Goal: Task Accomplishment & Management: Manage account settings

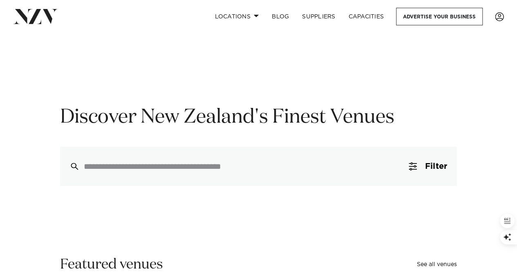
scroll to position [13, 0]
click at [254, 16] on span at bounding box center [256, 15] width 5 height 3
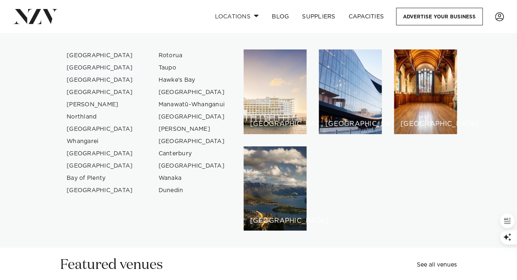
click at [85, 67] on link "[GEOGRAPHIC_DATA]" at bounding box center [100, 68] width 80 height 12
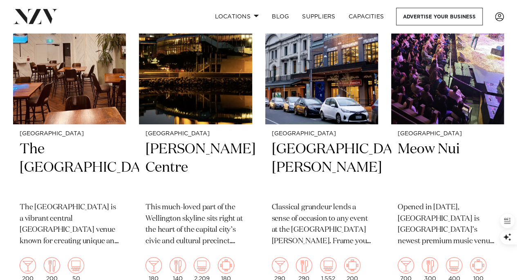
scroll to position [1690, 0]
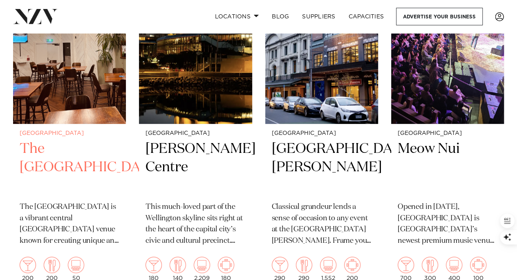
click at [80, 76] on img at bounding box center [69, 48] width 113 height 152
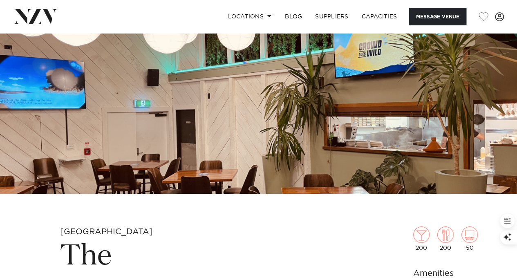
scroll to position [85, 0]
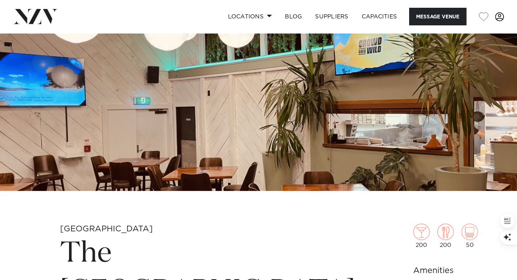
click at [497, 13] on span at bounding box center [499, 16] width 9 height 9
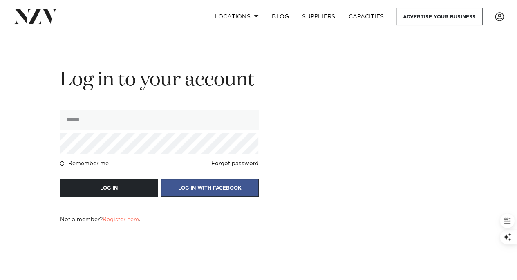
scroll to position [798, 0]
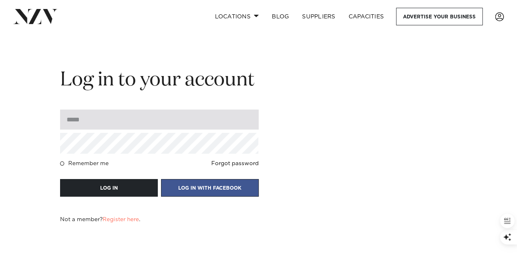
click at [91, 120] on input "email" at bounding box center [159, 119] width 198 height 20
type input "**********"
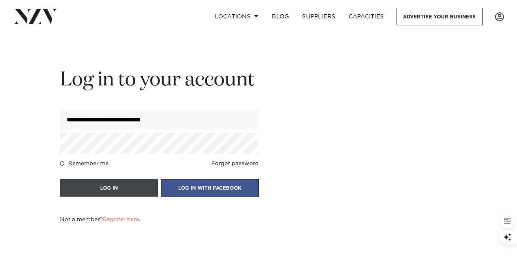
click at [96, 187] on button "LOG IN" at bounding box center [109, 188] width 98 height 18
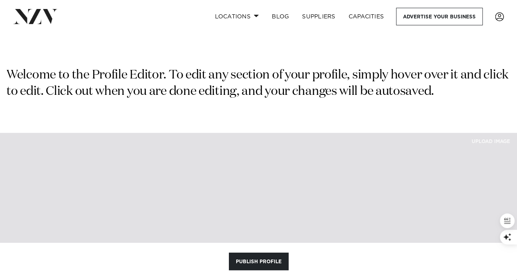
type textarea "**********"
type input "**"
type input "***"
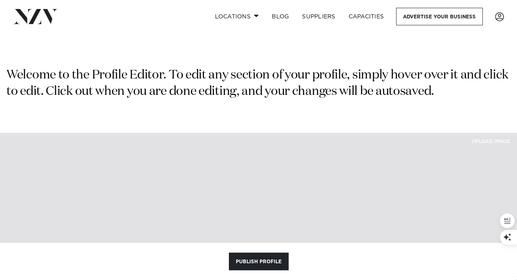
type input "**"
type input "***"
type input "**"
type input "*"
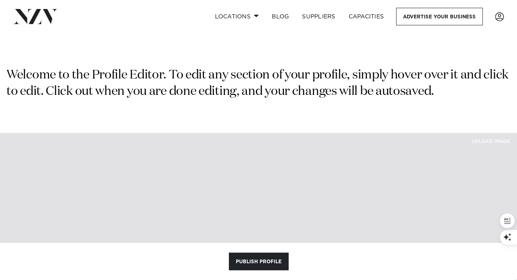
type input "**********"
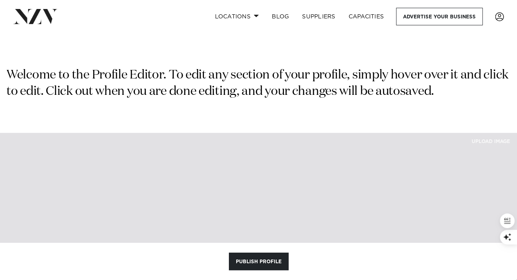
type input "**********"
type textarea "**********"
type input "**"
select select "**"
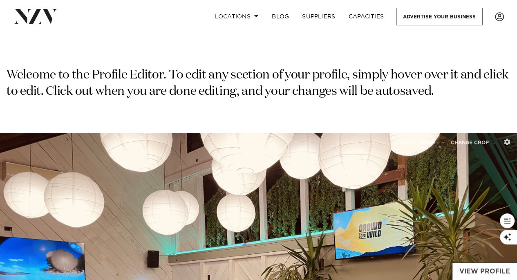
click at [483, 268] on link "View Profile" at bounding box center [484, 271] width 65 height 17
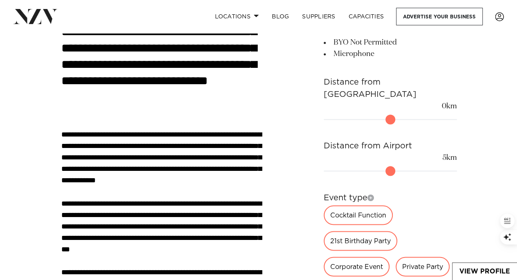
scroll to position [575, 0]
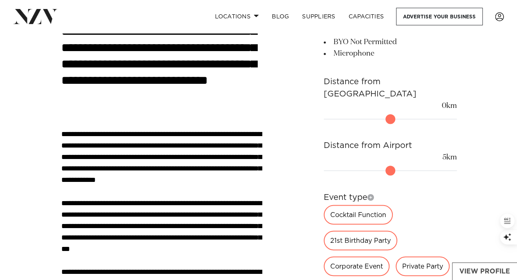
click at [466, 270] on link "View Profile" at bounding box center [484, 271] width 65 height 17
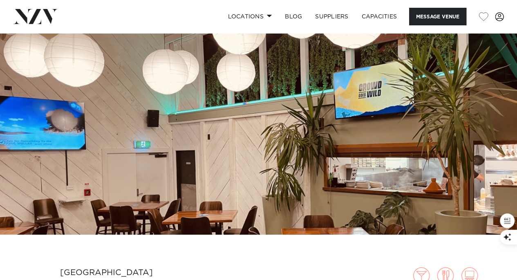
scroll to position [40, 0]
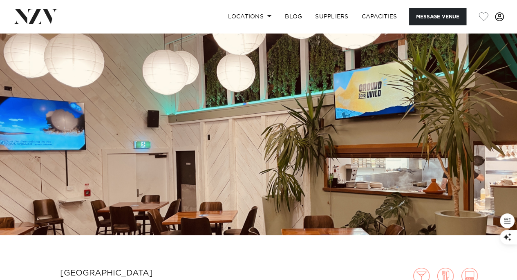
click at [499, 15] on span at bounding box center [499, 16] width 9 height 9
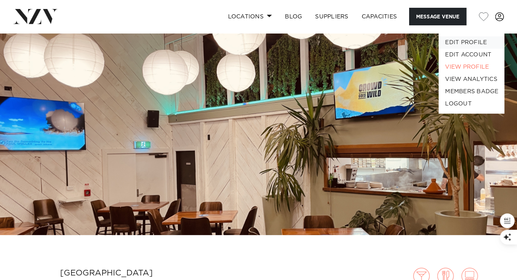
click at [472, 41] on link "EDIT PROFILE" at bounding box center [470, 42] width 65 height 12
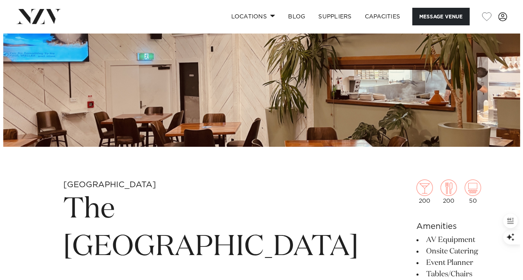
scroll to position [0, 0]
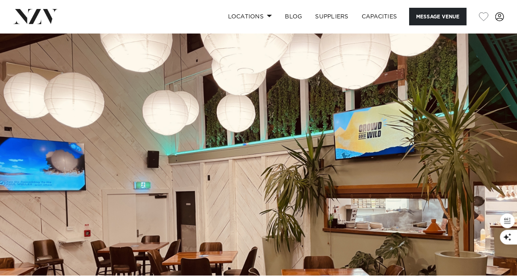
click at [274, 152] on img at bounding box center [258, 154] width 517 height 242
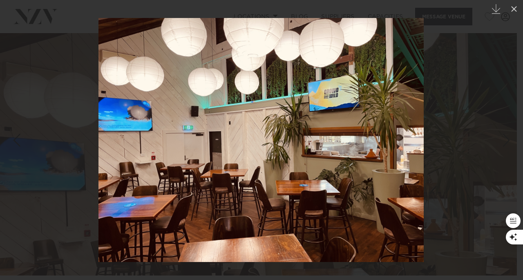
click at [467, 139] on div at bounding box center [261, 140] width 523 height 280
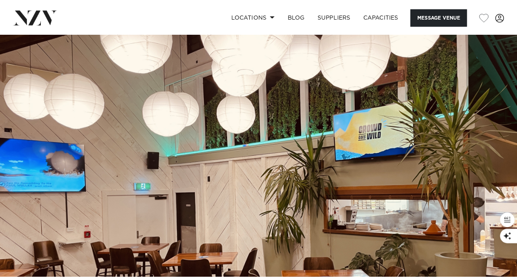
scroll to position [0, 0]
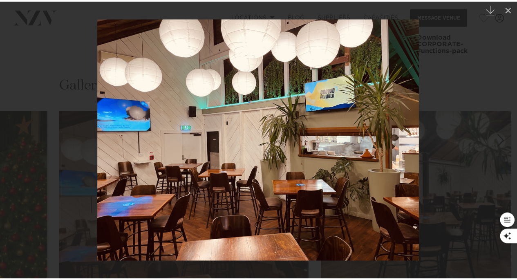
scroll to position [828, 0]
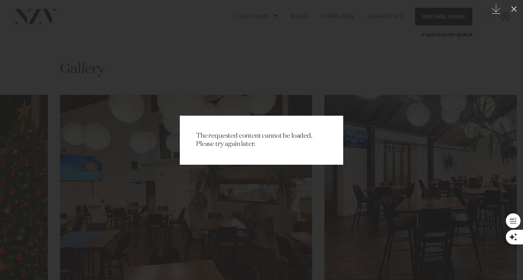
click at [516, 73] on div "The requested content cannot be loaded. Please try again later." at bounding box center [261, 140] width 523 height 280
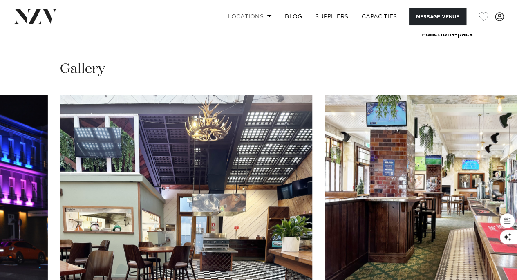
click at [245, 14] on link "Locations" at bounding box center [249, 17] width 57 height 18
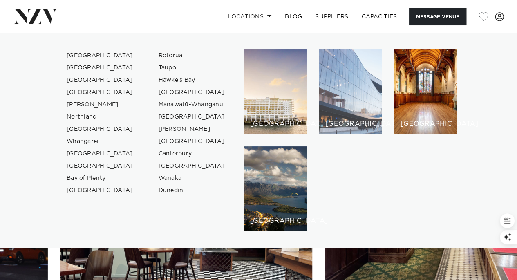
click at [338, 103] on div "[GEOGRAPHIC_DATA]" at bounding box center [350, 91] width 63 height 85
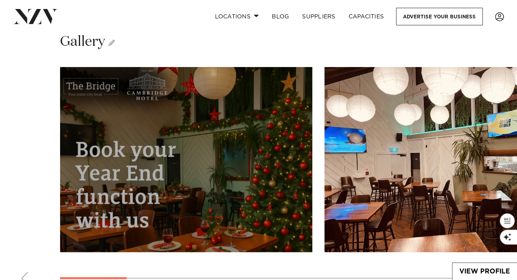
scroll to position [1232, 0]
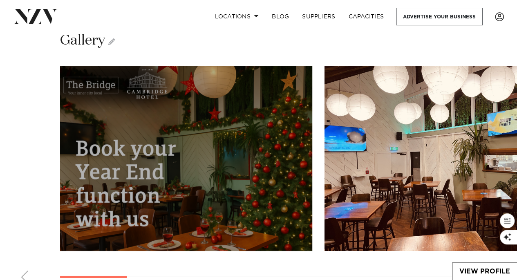
click at [191, 148] on img "1 / 9" at bounding box center [186, 158] width 252 height 185
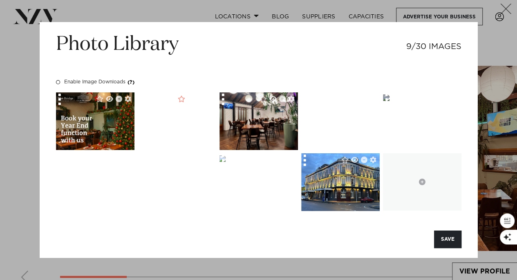
click at [389, 101] on img at bounding box center [386, 97] width 7 height 7
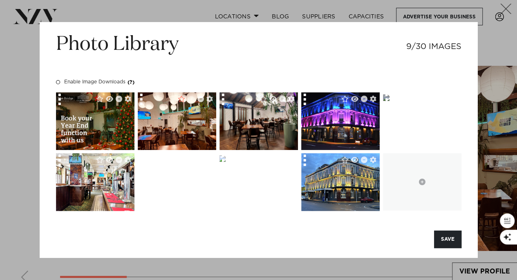
click at [389, 101] on img at bounding box center [386, 97] width 7 height 7
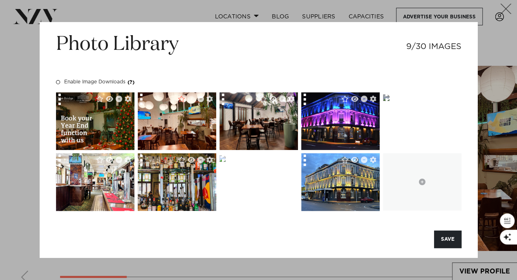
click at [389, 101] on img at bounding box center [386, 97] width 7 height 7
drag, startPoint x: 443, startPoint y: 117, endPoint x: 243, endPoint y: 186, distance: 211.2
click at [225, 162] on img at bounding box center [222, 158] width 7 height 7
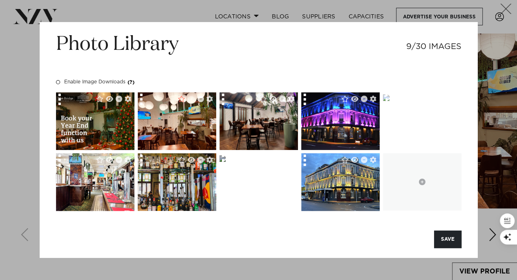
click at [225, 162] on img at bounding box center [222, 158] width 7 height 7
drag, startPoint x: 250, startPoint y: 179, endPoint x: 259, endPoint y: 232, distance: 54.3
click at [259, 232] on div "SAVE" at bounding box center [258, 234] width 418 height 27
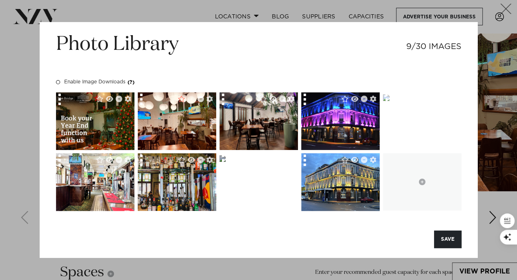
click at [225, 162] on img at bounding box center [222, 158] width 7 height 7
click at [389, 101] on img at bounding box center [386, 97] width 7 height 7
click at [444, 236] on button "SAVE" at bounding box center [447, 239] width 27 height 18
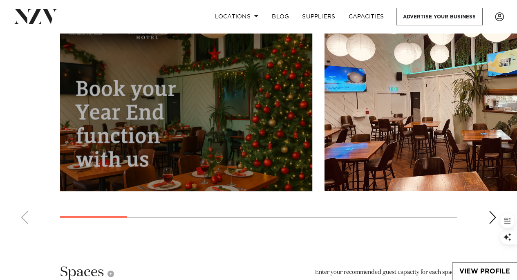
click at [201, 102] on img "1 / 9" at bounding box center [186, 98] width 252 height 185
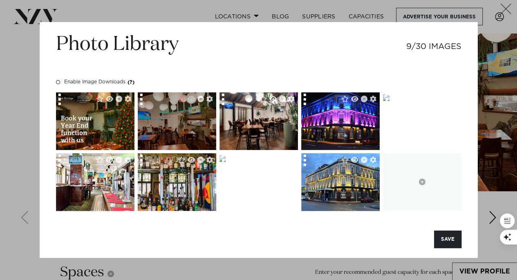
click at [174, 116] on img at bounding box center [177, 120] width 78 height 59
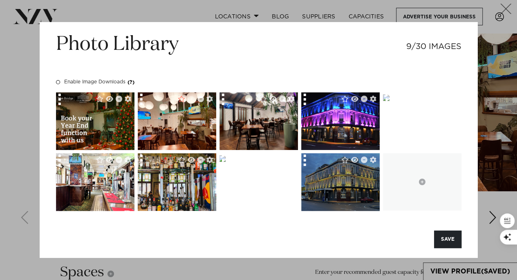
click at [363, 185] on img at bounding box center [340, 182] width 78 height 66
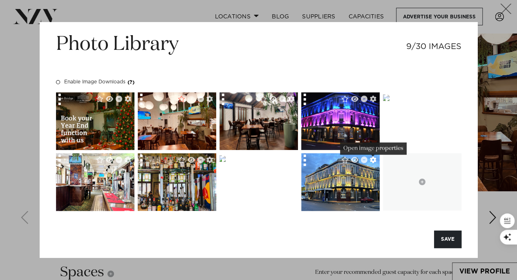
click at [372, 159] on icon "Open image properties" at bounding box center [373, 159] width 7 height 7
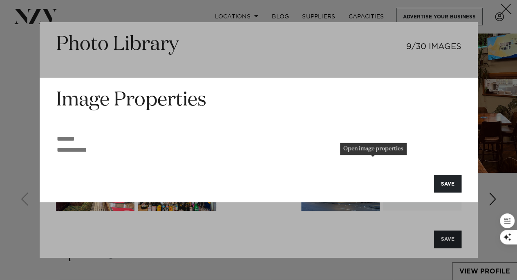
scroll to position [1310, 0]
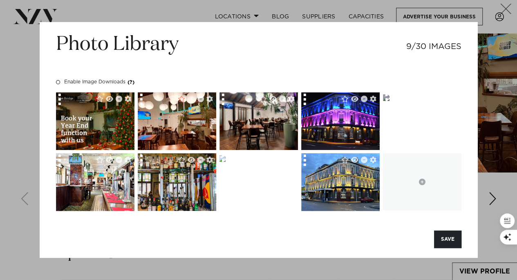
click at [389, 101] on img at bounding box center [386, 97] width 7 height 7
click at [445, 99] on icon "Delete image" at bounding box center [445, 99] width 7 height 7
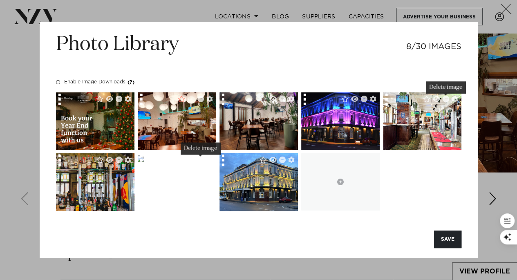
click at [201, 160] on icon "Delete image" at bounding box center [200, 159] width 7 height 7
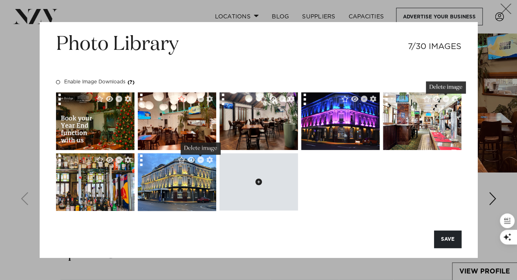
click at [257, 179] on icon at bounding box center [258, 181] width 7 height 7
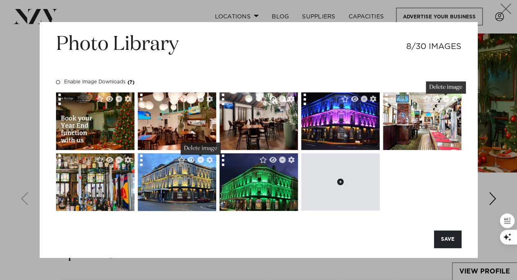
click at [339, 181] on icon at bounding box center [340, 181] width 7 height 7
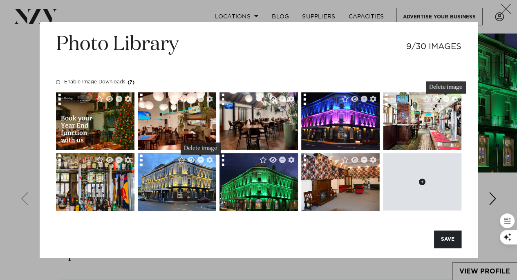
click at [421, 181] on icon at bounding box center [422, 181] width 7 height 7
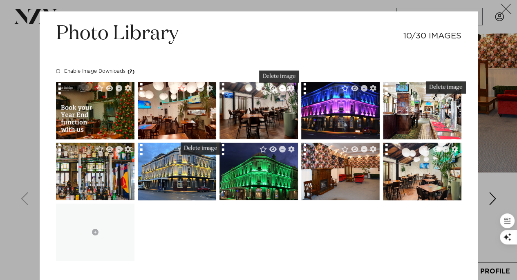
click at [279, 87] on icon "Delete image" at bounding box center [282, 88] width 7 height 7
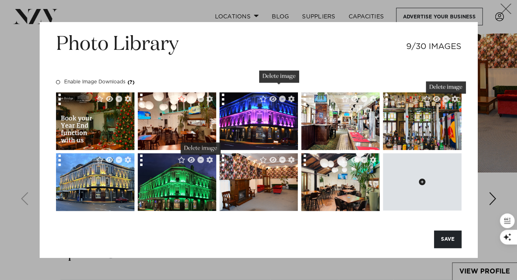
click at [419, 178] on button at bounding box center [422, 181] width 78 height 57
type input "**********"
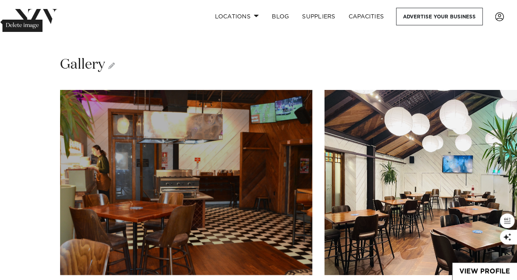
scroll to position [1228, 0]
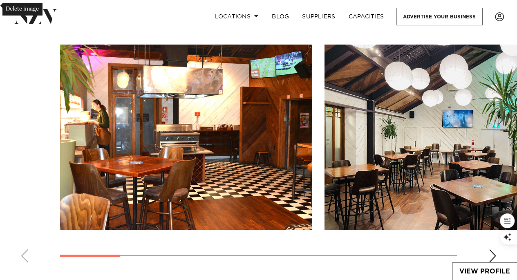
scroll to position [1327, 0]
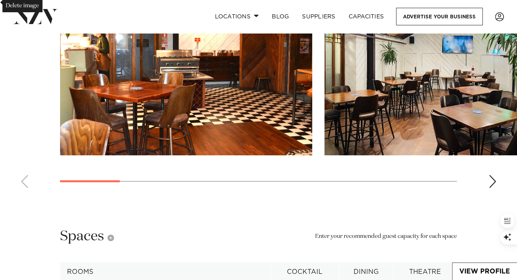
click at [493, 175] on div "Next slide" at bounding box center [492, 181] width 8 height 13
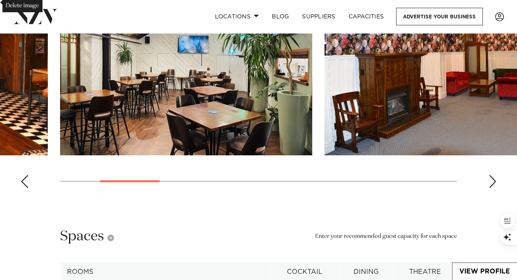
click at [491, 175] on div "Next slide" at bounding box center [492, 181] width 8 height 13
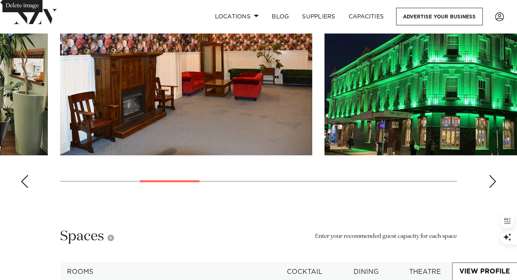
click at [491, 175] on div "Next slide" at bounding box center [492, 181] width 8 height 13
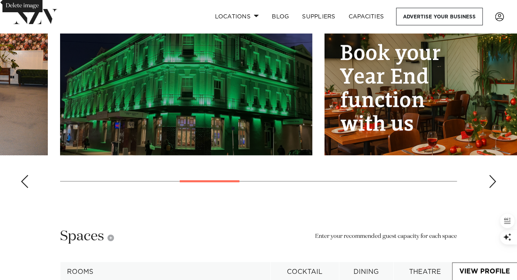
click at [202, 92] on img "4 / 10" at bounding box center [186, 62] width 252 height 185
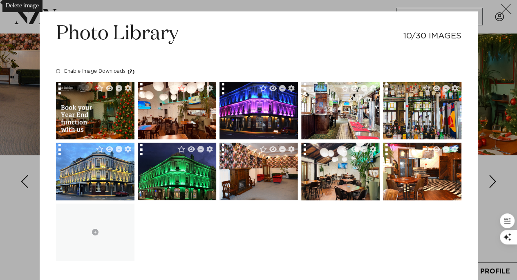
drag, startPoint x: 202, startPoint y: 92, endPoint x: 144, endPoint y: 230, distance: 149.7
click at [144, 230] on div at bounding box center [258, 171] width 405 height 179
click at [191, 46] on div "Photo Library 10/30 IMAGES" at bounding box center [258, 44] width 405 height 46
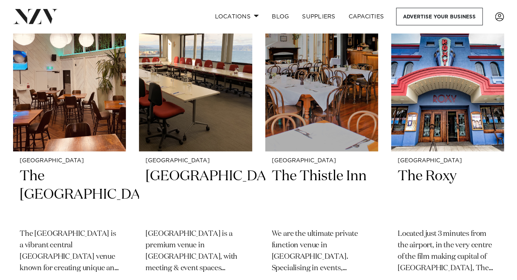
scroll to position [1991, 0]
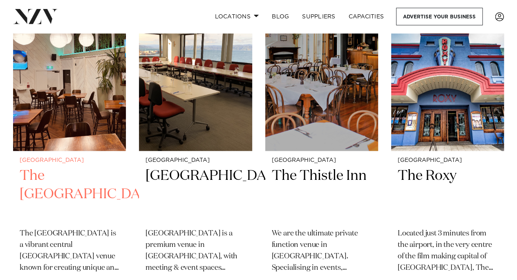
click at [59, 181] on h2 "The [GEOGRAPHIC_DATA]" at bounding box center [70, 194] width 100 height 55
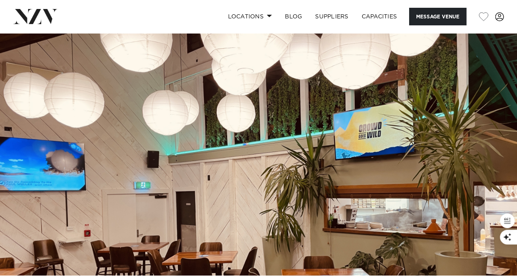
scroll to position [798, 0]
click at [490, 178] on img at bounding box center [258, 154] width 517 height 242
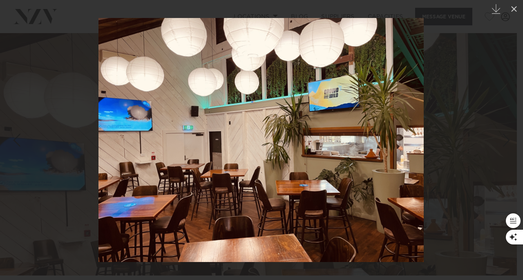
click at [285, 151] on img at bounding box center [260, 140] width 325 height 244
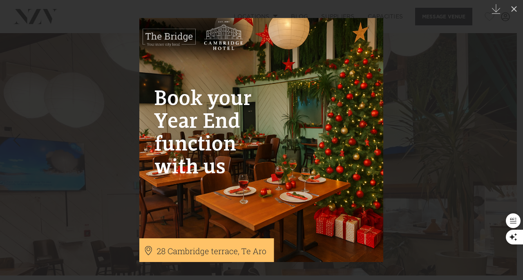
click at [267, 134] on img at bounding box center [261, 140] width 244 height 244
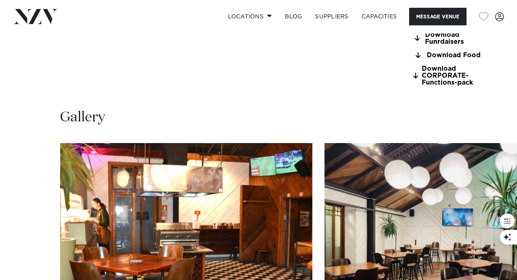
scroll to position [863, 0]
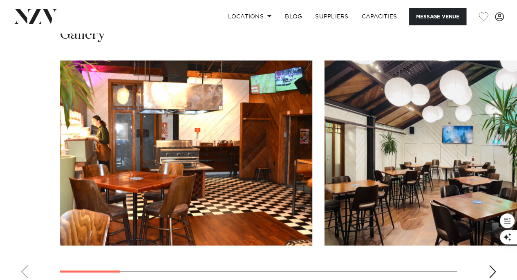
click at [489, 265] on div "Next slide" at bounding box center [492, 271] width 8 height 13
